Goal: Transaction & Acquisition: Purchase product/service

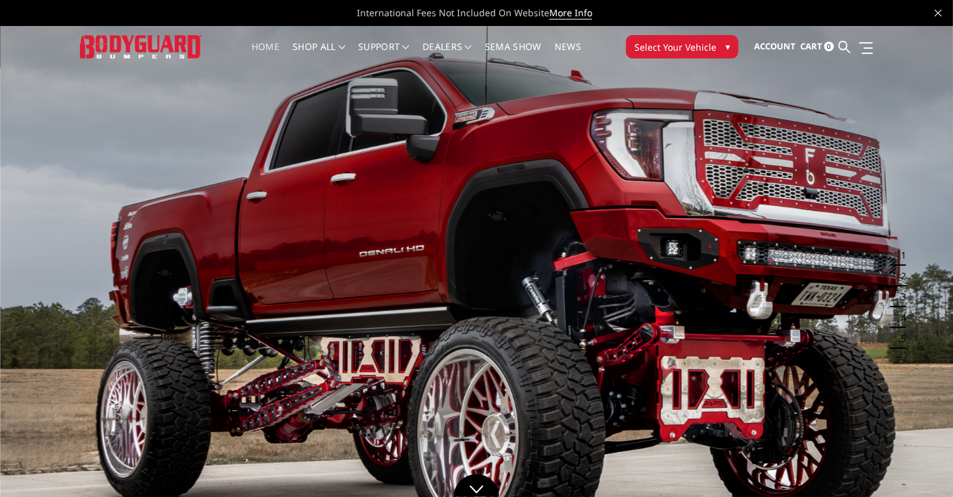
click at [716, 49] on span "Select Your Vehicle" at bounding box center [675, 47] width 82 height 14
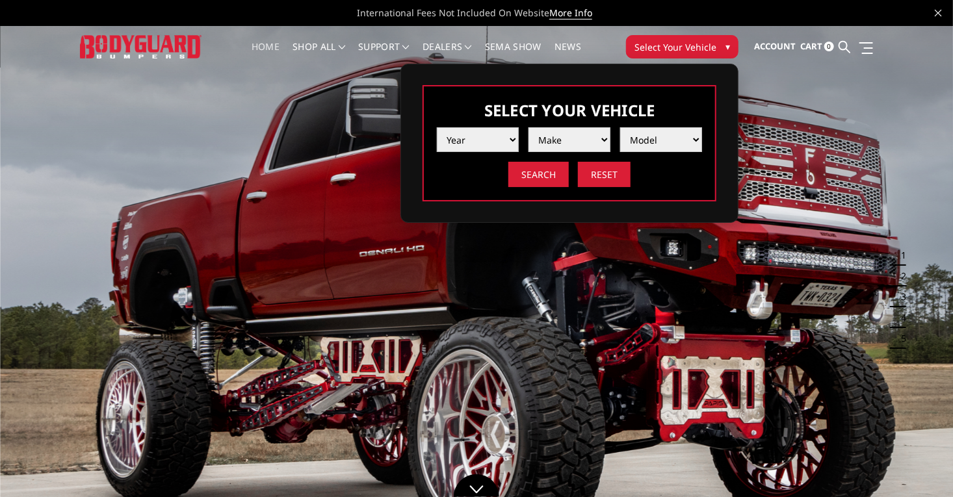
click at [517, 144] on select "Year 2025 2024 2023 2022 2021 2020 2019 2018 2017 2016 2015 2014 2013 2012 2011…" at bounding box center [478, 139] width 82 height 25
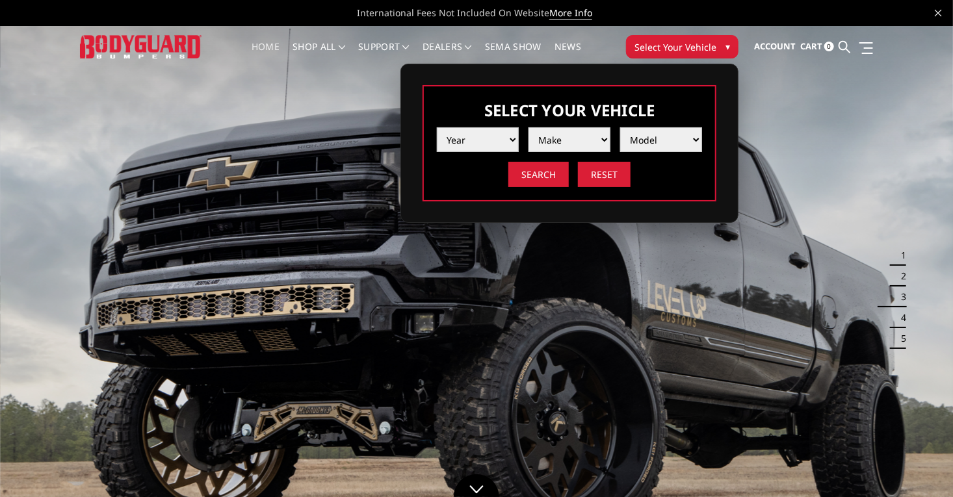
select select "yr_2025"
click at [476, 127] on select "Year 2025 2024 2023 2022 2021 2020 2019 2018 2017 2016 2015 2014 2013 2012 2011…" at bounding box center [478, 139] width 82 height 25
click at [607, 144] on select "Make Chevrolet Ford GMC Ram Toyota" at bounding box center [569, 139] width 82 height 25
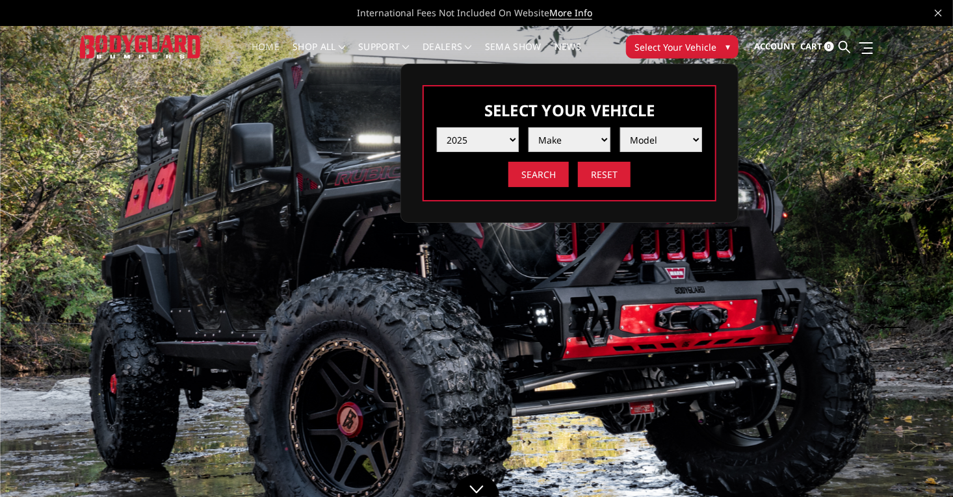
select select "mk_chevrolet"
click at [568, 127] on select "Make Chevrolet Ford GMC Ram Toyota" at bounding box center [569, 139] width 82 height 25
click at [695, 138] on select "Model Silverado 1500 Silverado 2500 / 3500 Silverado 4500 / 5500 / 6500" at bounding box center [661, 139] width 82 height 25
select select "md_silverado-1500"
click at [660, 127] on select "Model Silverado 1500 Silverado 2500 / 3500 Silverado 4500 / 5500 / 6500" at bounding box center [661, 139] width 82 height 25
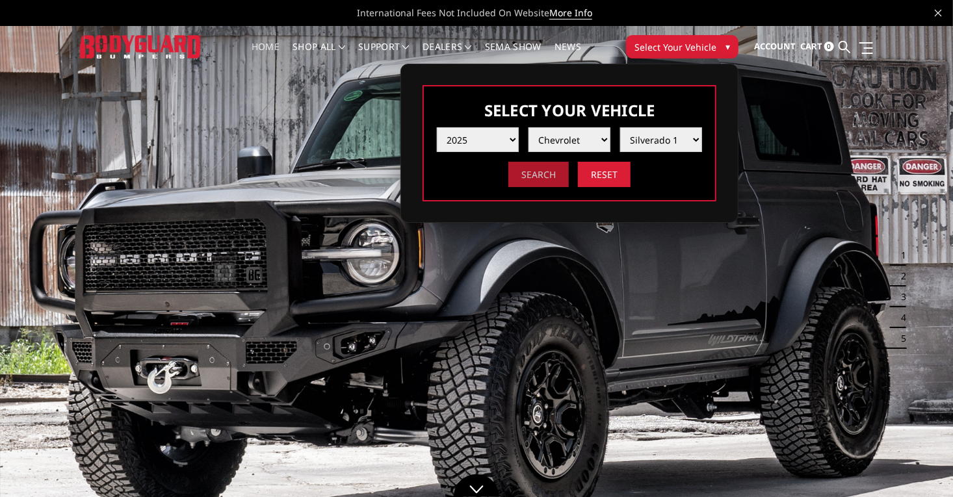
click at [569, 177] on input "Search" at bounding box center [538, 174] width 60 height 25
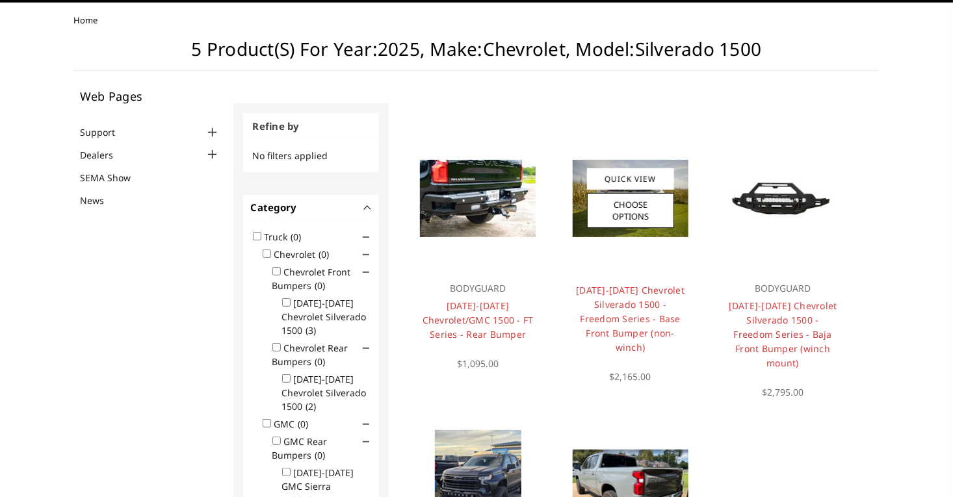
scroll to position [0, 1]
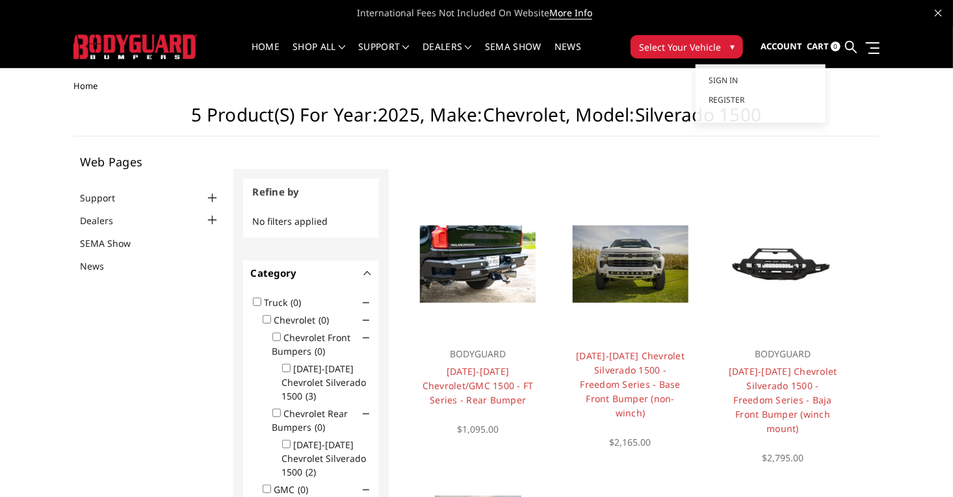
click at [802, 42] on span "Account" at bounding box center [781, 46] width 42 height 12
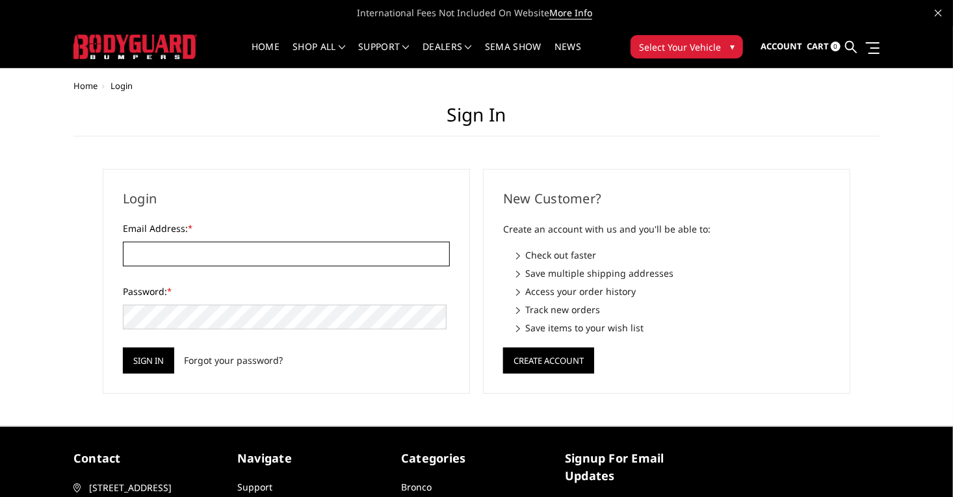
click at [242, 257] on input "Email Address: *" at bounding box center [286, 254] width 327 height 25
type input "[EMAIL_ADDRESS][DOMAIN_NAME]"
click at [137, 365] on input "Sign in" at bounding box center [148, 361] width 51 height 26
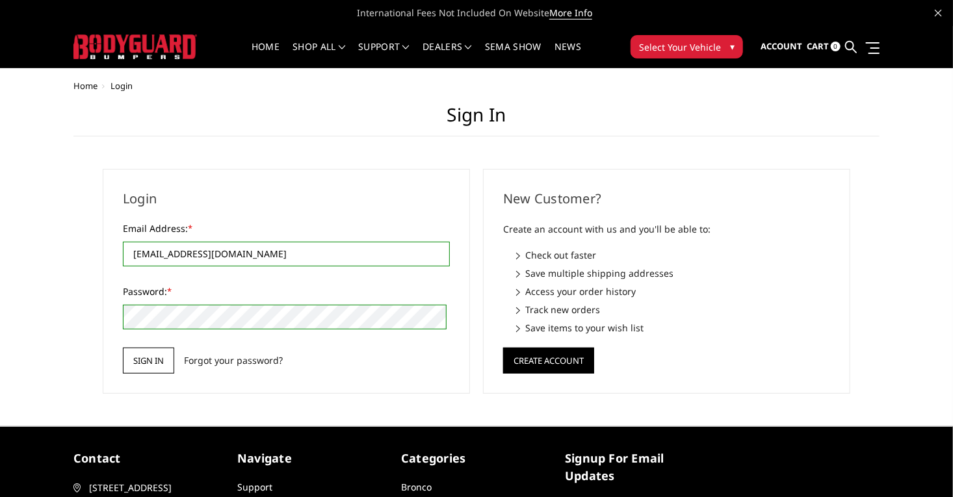
click at [146, 356] on input "Sign in" at bounding box center [148, 361] width 51 height 26
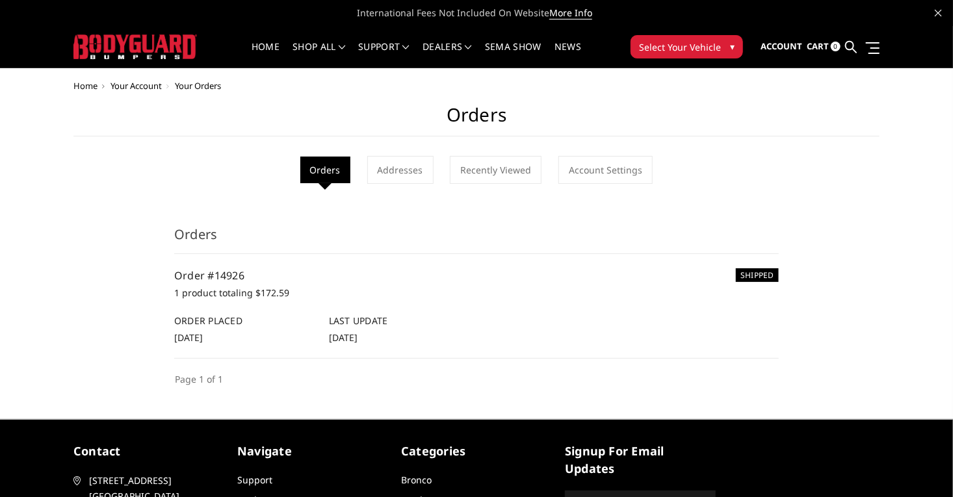
click at [177, 292] on p "1 product totaling $172.59" at bounding box center [476, 293] width 604 height 16
click at [185, 268] on link "Order #14926" at bounding box center [209, 275] width 70 height 14
click at [313, 285] on p "1 product totaling $172.59" at bounding box center [476, 293] width 604 height 16
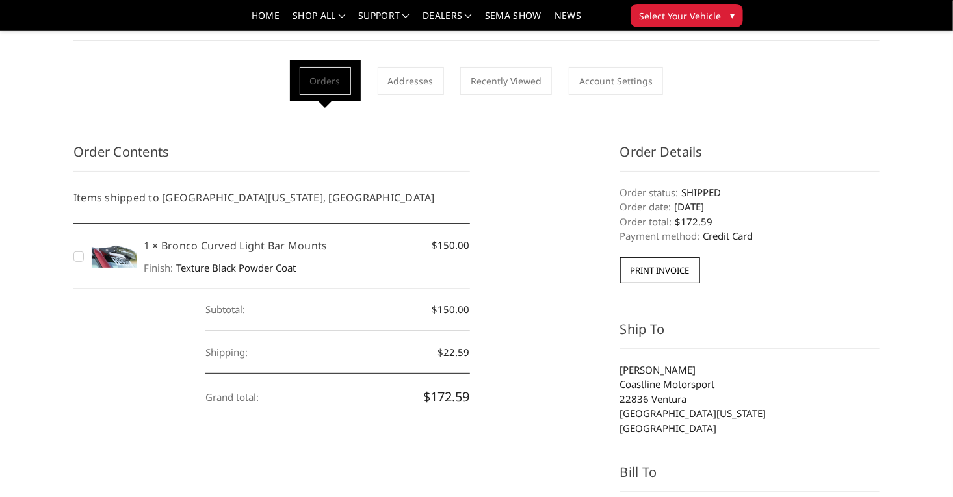
scroll to position [58, 0]
click at [92, 266] on figure at bounding box center [114, 255] width 45 height 37
click at [92, 250] on img at bounding box center [114, 252] width 45 height 31
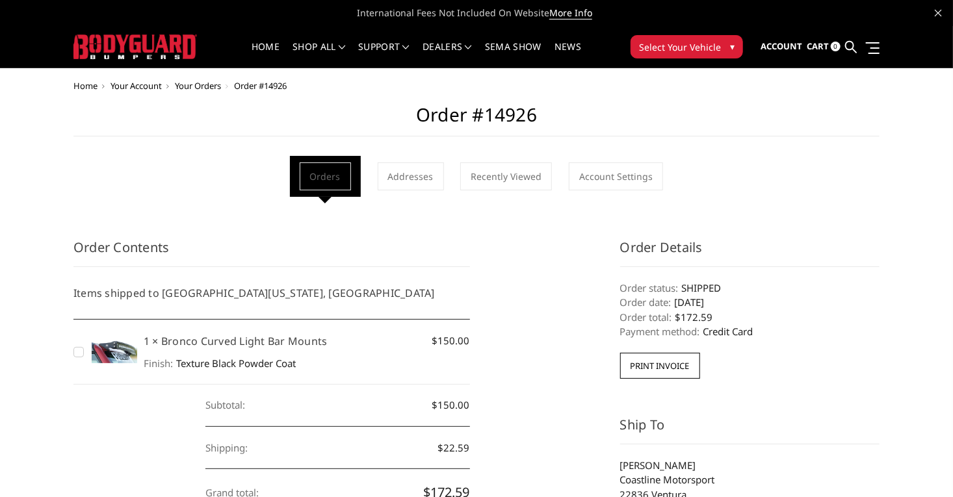
click at [743, 55] on button "Select Your Vehicle ▾" at bounding box center [686, 46] width 112 height 23
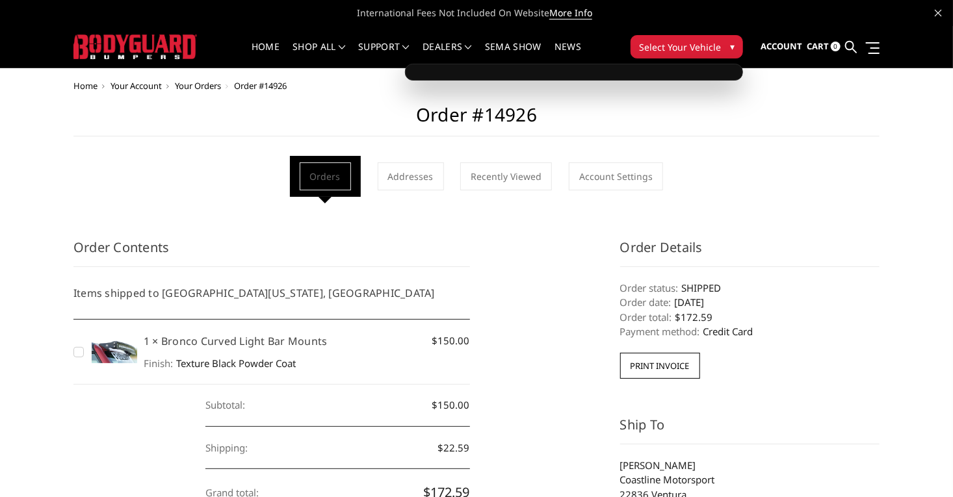
click at [721, 45] on span "Select Your Vehicle" at bounding box center [680, 47] width 82 height 14
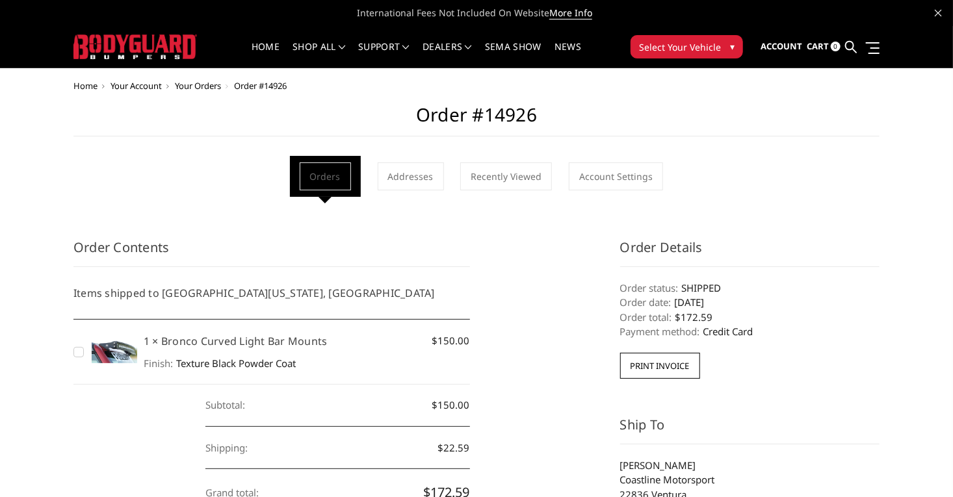
click at [721, 45] on span "Select Your Vehicle" at bounding box center [680, 47] width 82 height 14
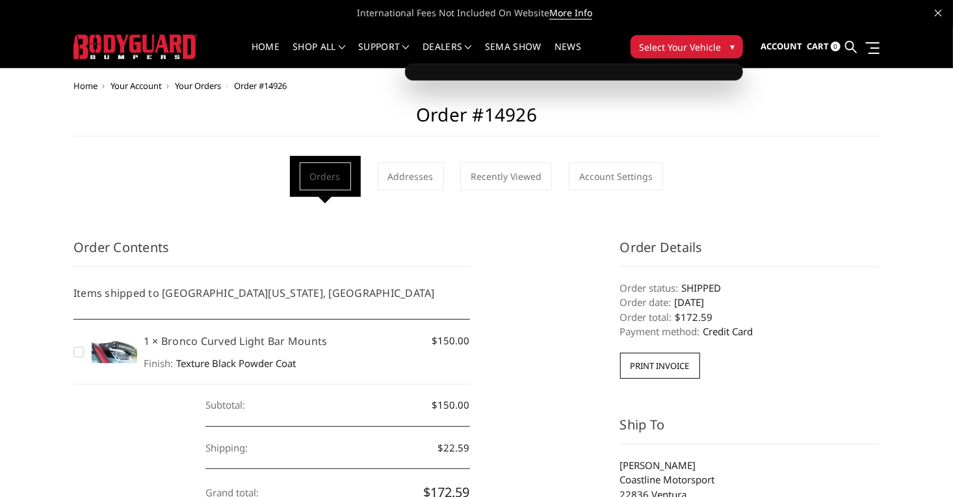
click at [73, 52] on img at bounding box center [134, 46] width 123 height 24
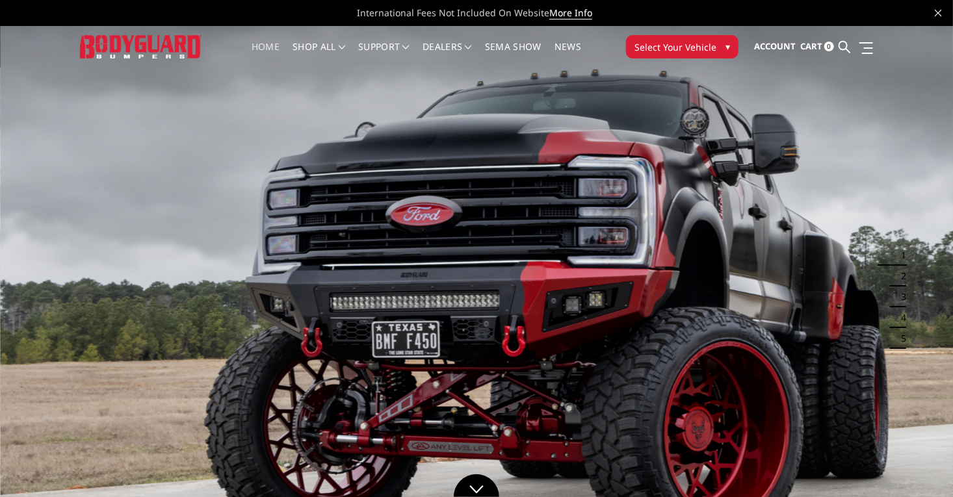
click at [716, 52] on span "Select Your Vehicle" at bounding box center [675, 47] width 82 height 14
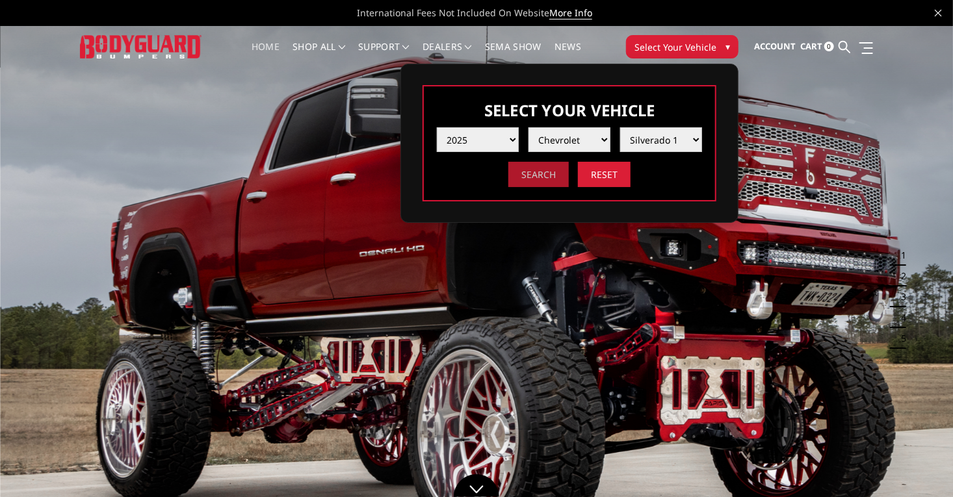
click at [569, 166] on input "Search" at bounding box center [538, 174] width 60 height 25
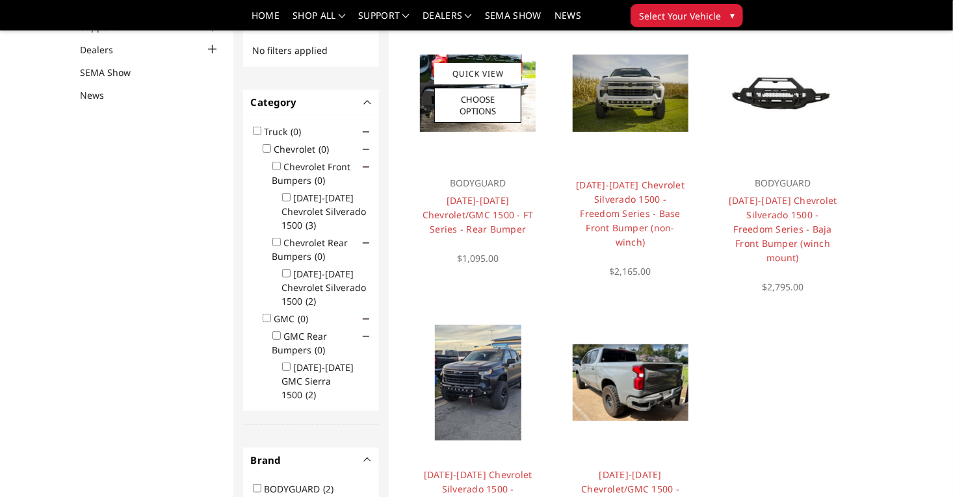
scroll to position [70, 1]
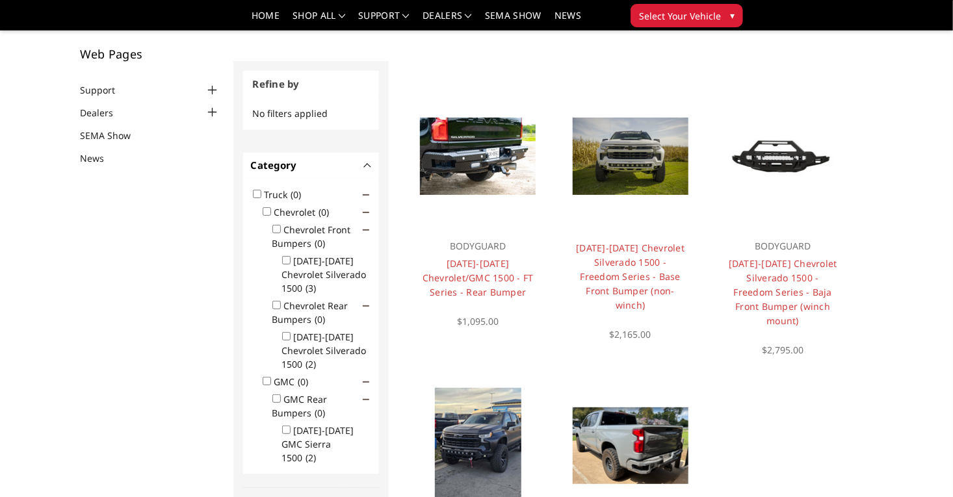
click at [282, 260] on input "[DATE]-[DATE] Chevrolet Silverado 1500 (3)" at bounding box center [286, 260] width 8 height 8
checkbox input "true"
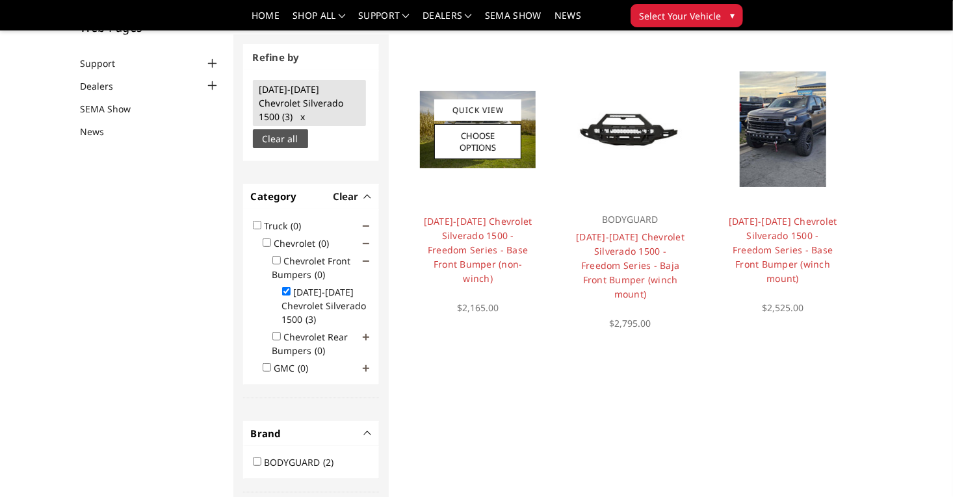
scroll to position [97, 1]
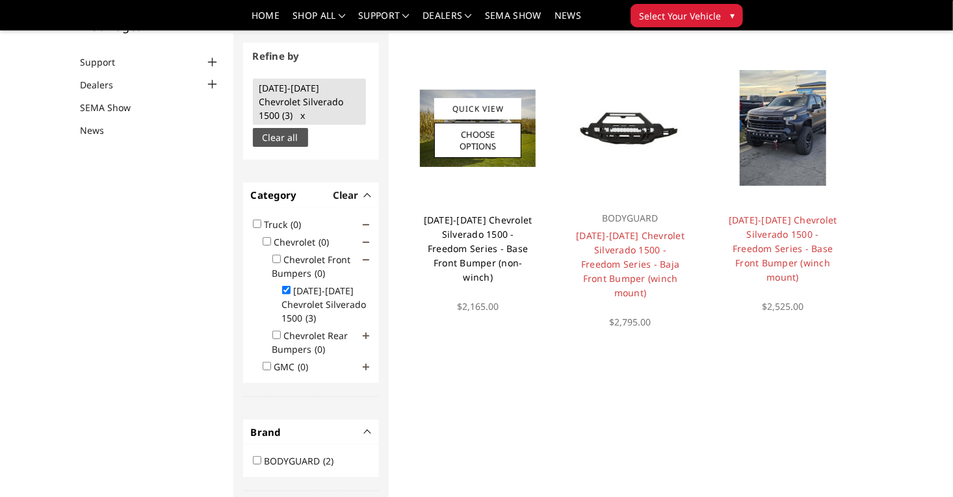
click at [495, 261] on link "[DATE]-[DATE] Chevrolet Silverado 1500 - Freedom Series - Base Front Bumper (no…" at bounding box center [478, 249] width 109 height 70
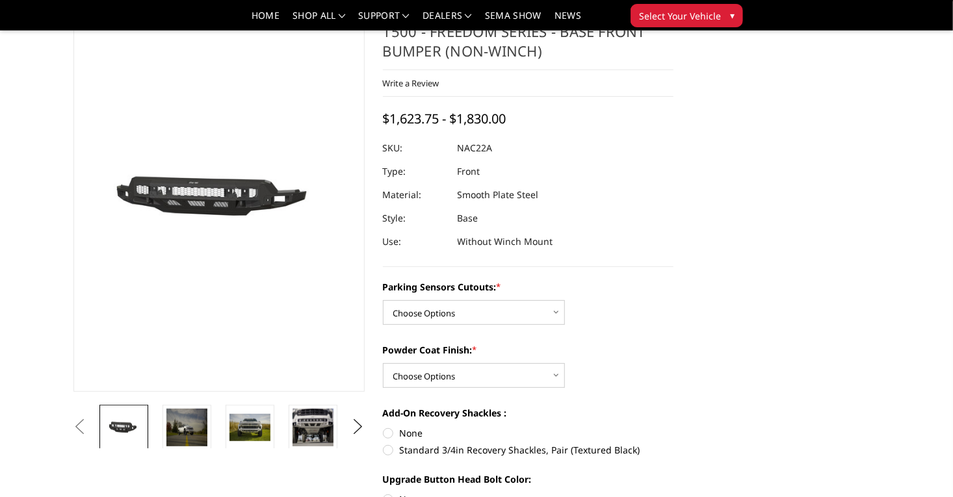
scroll to position [65, 0]
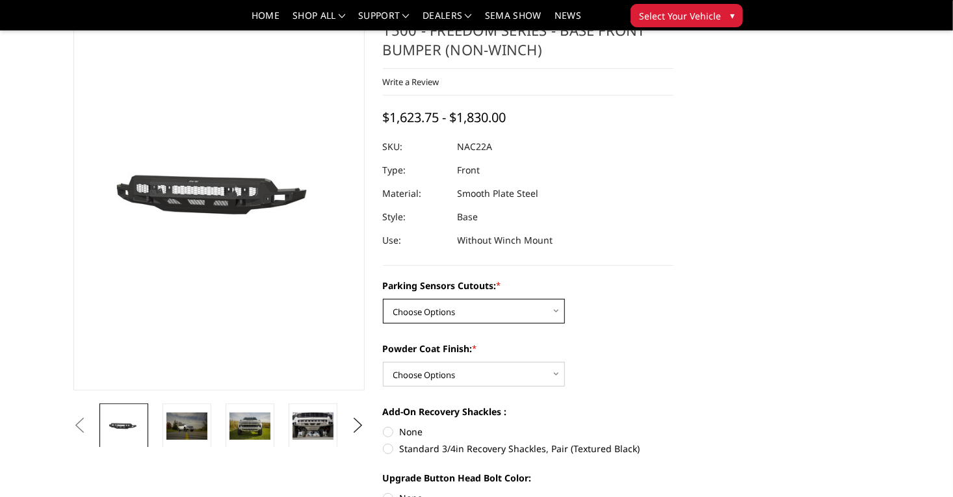
click at [487, 299] on select "Choose Options Yes - I have parking sensors No - I do NOT have parking sensors" at bounding box center [474, 311] width 182 height 25
select select "4361"
click at [385, 299] on select "Choose Options Yes - I have parking sensors No - I do NOT have parking sensors" at bounding box center [474, 311] width 182 height 25
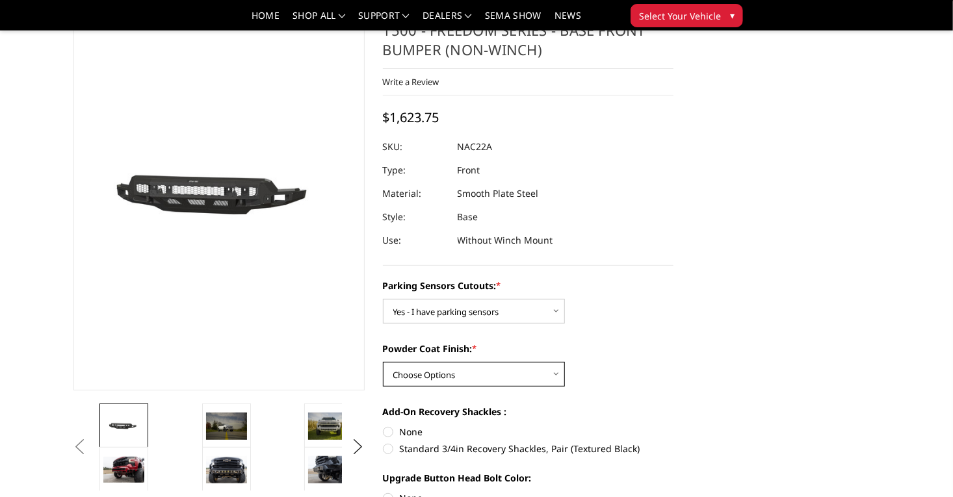
click at [414, 362] on select "Choose Options Bare Metal Textured Black Powder Coat" at bounding box center [474, 374] width 182 height 25
select select "4370"
click at [385, 362] on select "Choose Options Bare Metal Textured Black Powder Coat" at bounding box center [474, 374] width 182 height 25
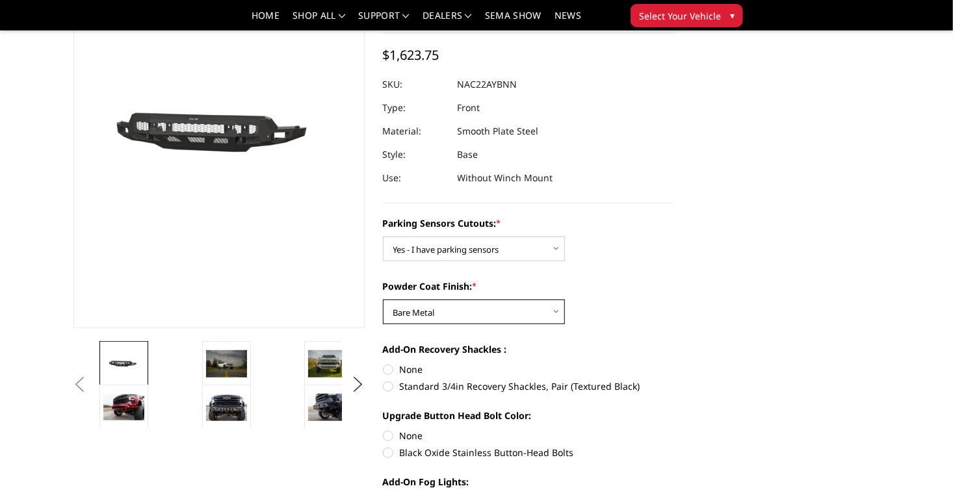
scroll to position [129, 0]
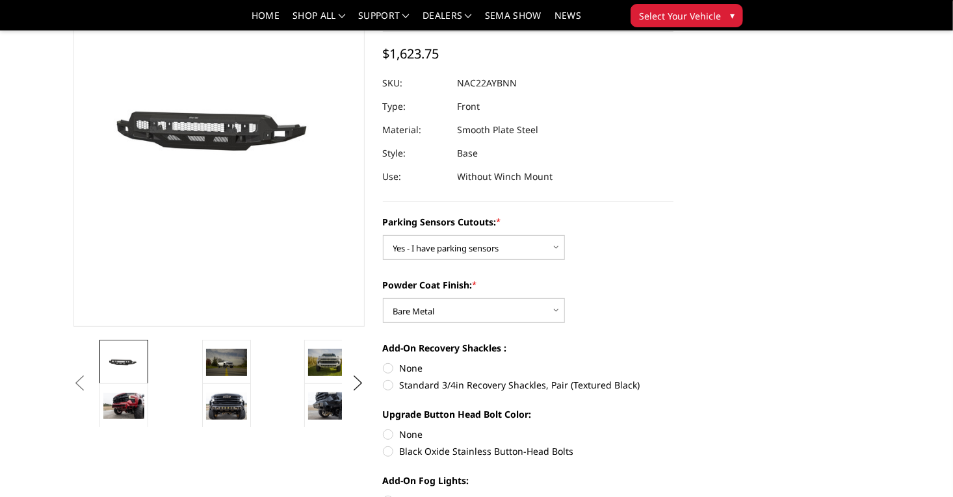
click at [387, 361] on label "None" at bounding box center [528, 368] width 291 height 14
click at [383, 361] on input "None" at bounding box center [383, 361] width 1 height 1
radio input "true"
click at [308, 363] on img at bounding box center [328, 362] width 41 height 27
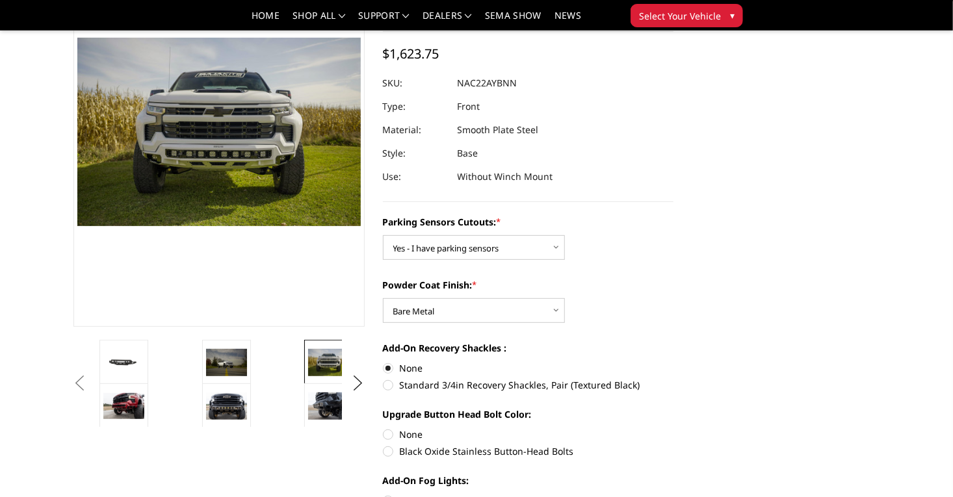
scroll to position [97, 0]
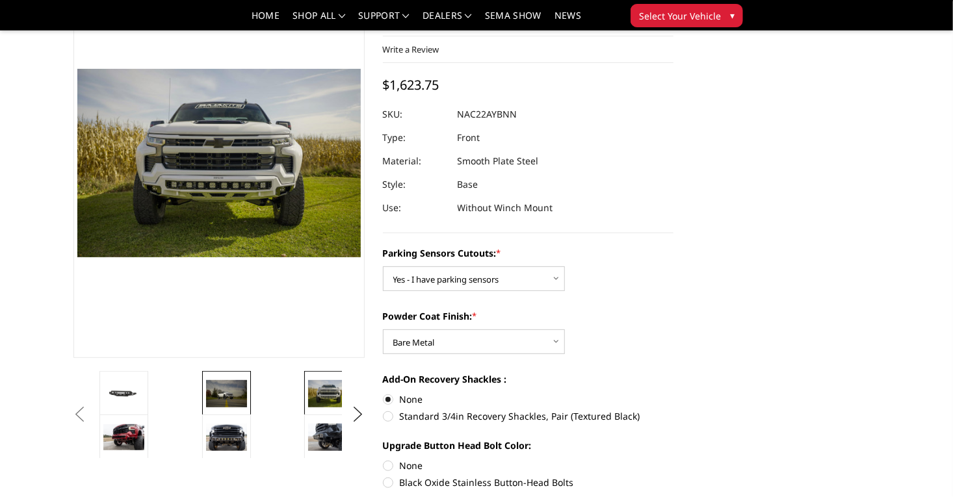
click at [206, 396] on img at bounding box center [226, 393] width 41 height 27
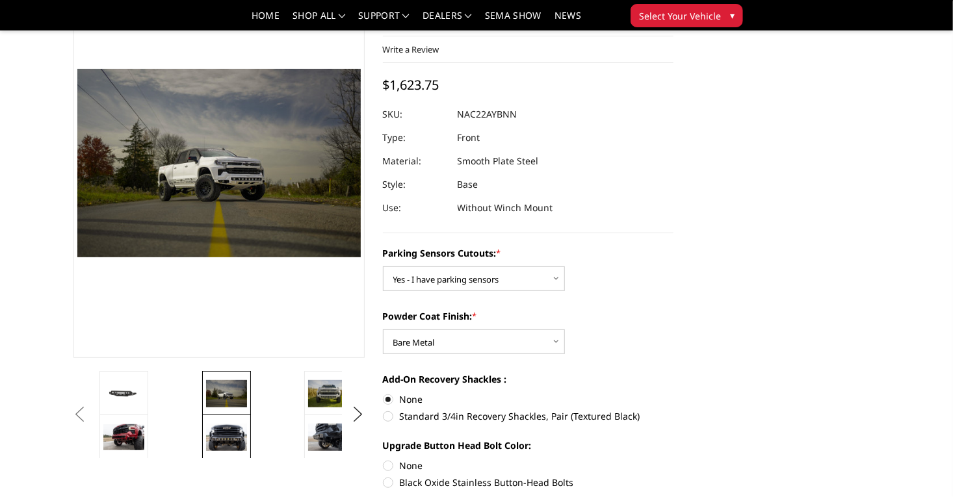
click at [202, 417] on link at bounding box center [226, 437] width 49 height 45
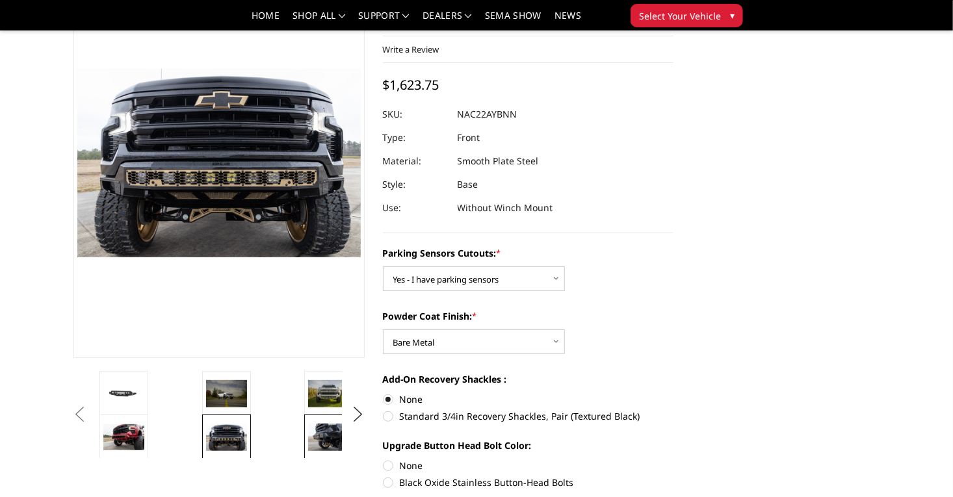
scroll to position [98, 0]
click at [354, 414] on button "Next" at bounding box center [357, 413] width 19 height 19
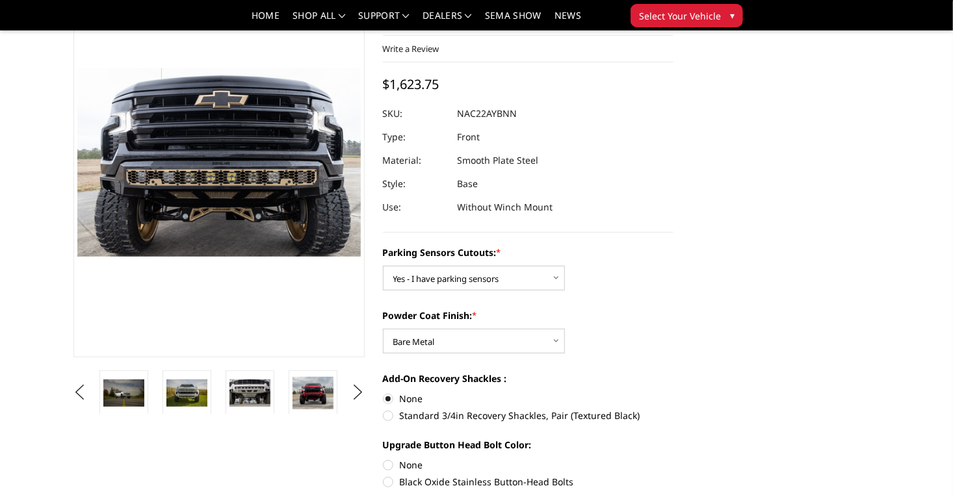
click at [389, 458] on label "None" at bounding box center [528, 465] width 291 height 14
click at [383, 458] on input "None" at bounding box center [383, 458] width 1 height 1
radio input "true"
